Goal: Task Accomplishment & Management: Use online tool/utility

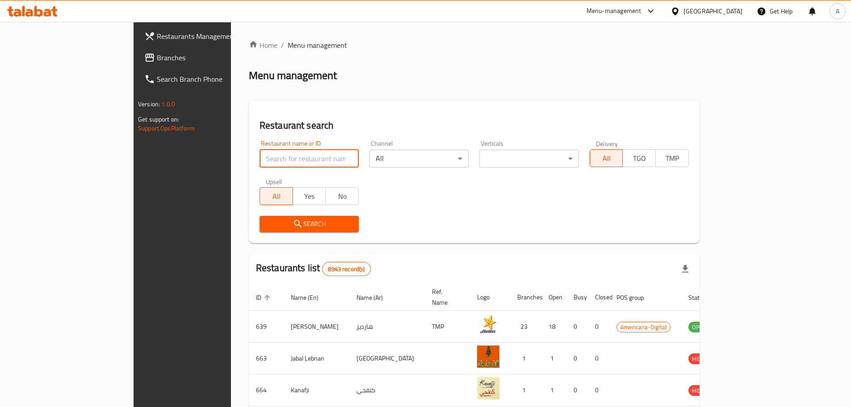
click at [292, 161] on input "search" at bounding box center [309, 159] width 99 height 18
type input "rp tech"
click at [267, 223] on span "Search" at bounding box center [309, 223] width 85 height 11
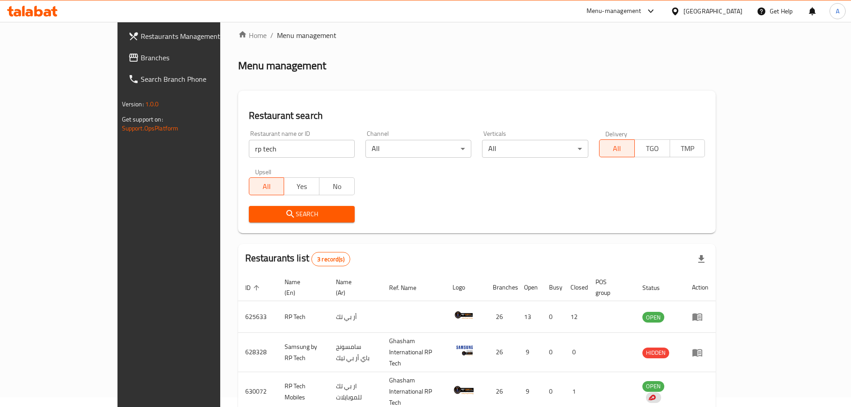
scroll to position [38, 0]
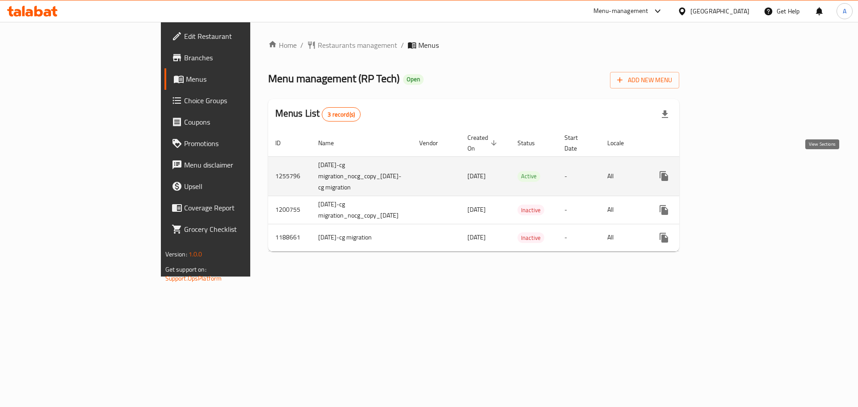
click at [734, 171] on icon "enhanced table" at bounding box center [728, 176] width 11 height 11
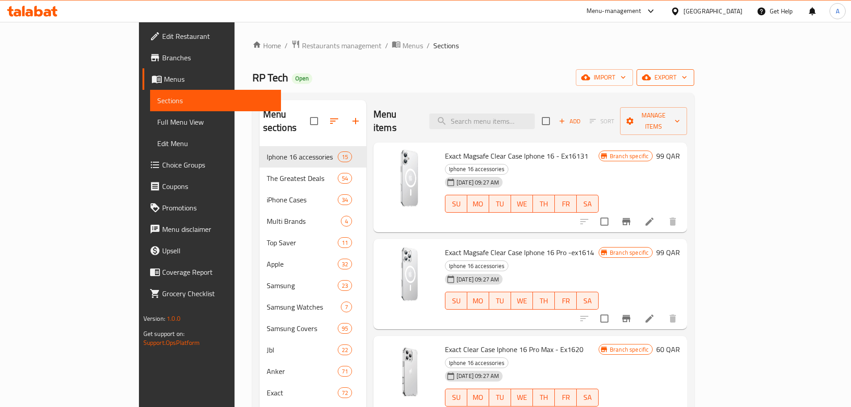
click at [687, 76] on span "export" at bounding box center [665, 77] width 43 height 11
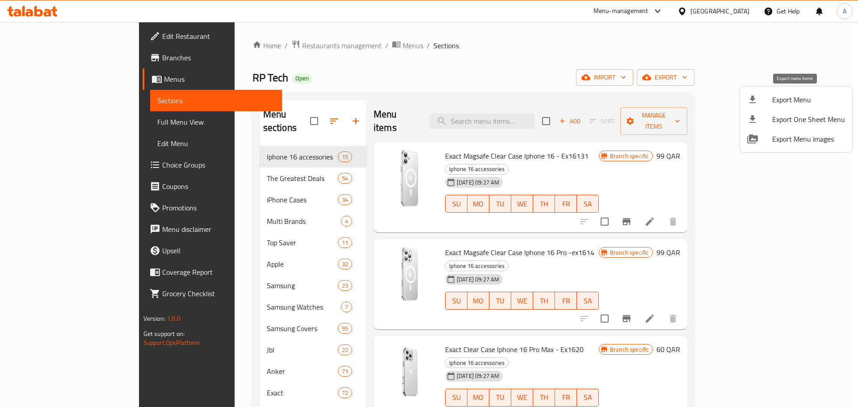
click at [789, 99] on span "Export Menu" at bounding box center [808, 99] width 73 height 11
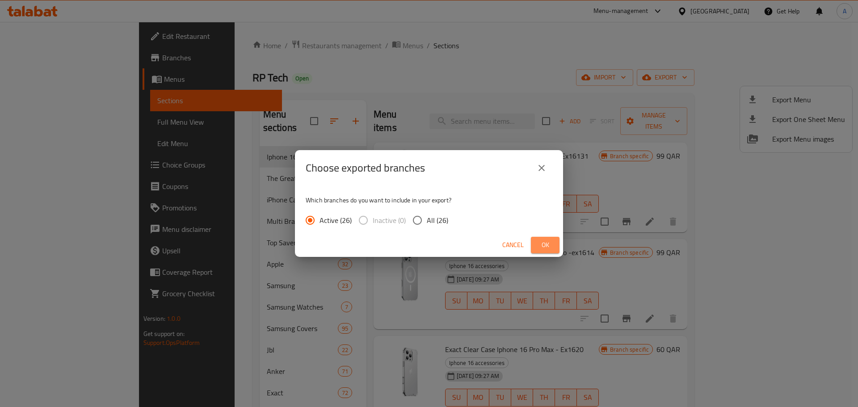
click at [556, 241] on button "Ok" at bounding box center [545, 245] width 29 height 17
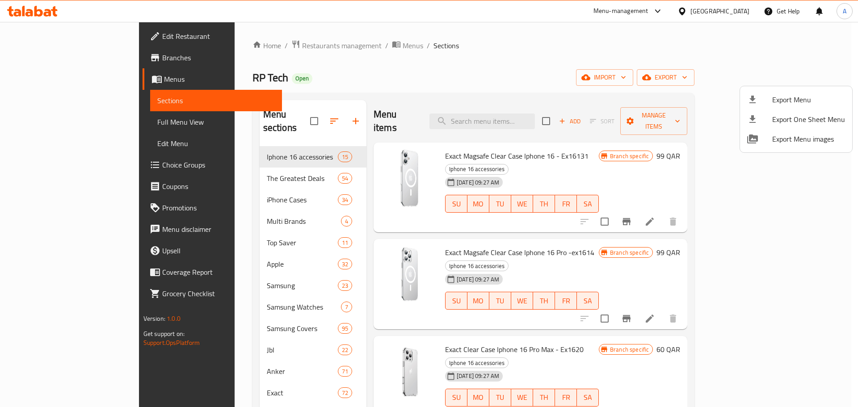
click at [574, 36] on div at bounding box center [429, 203] width 858 height 407
